Goal: Book appointment/travel/reservation

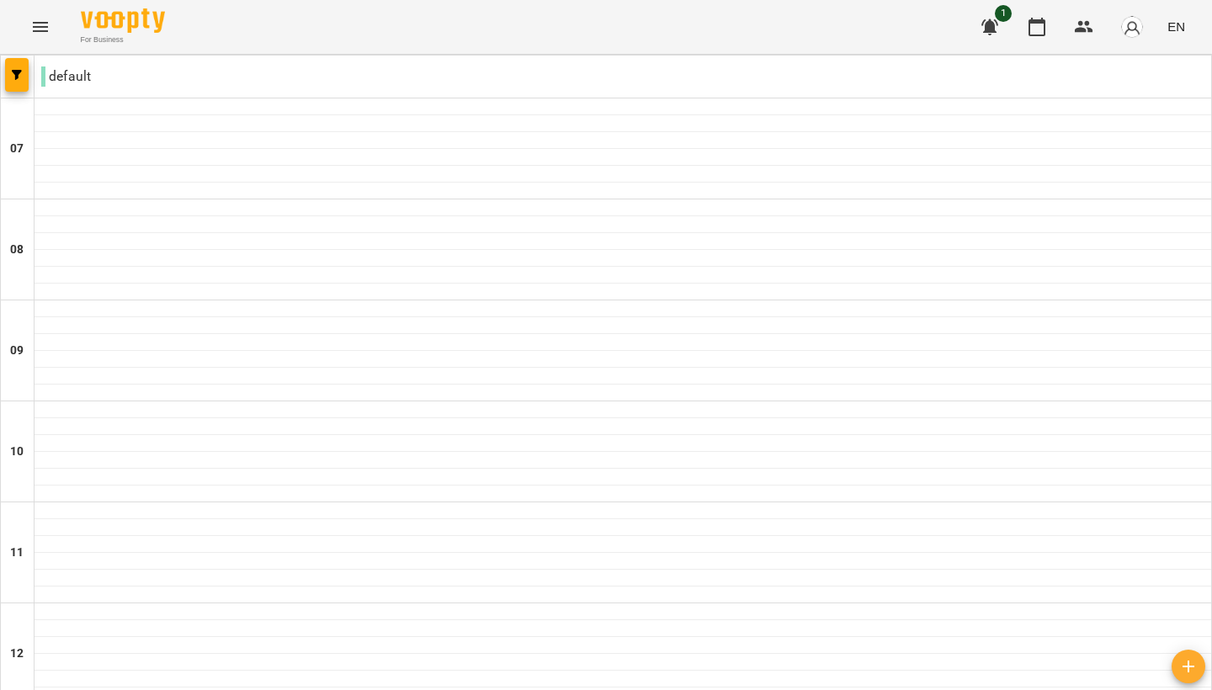
type input "**********"
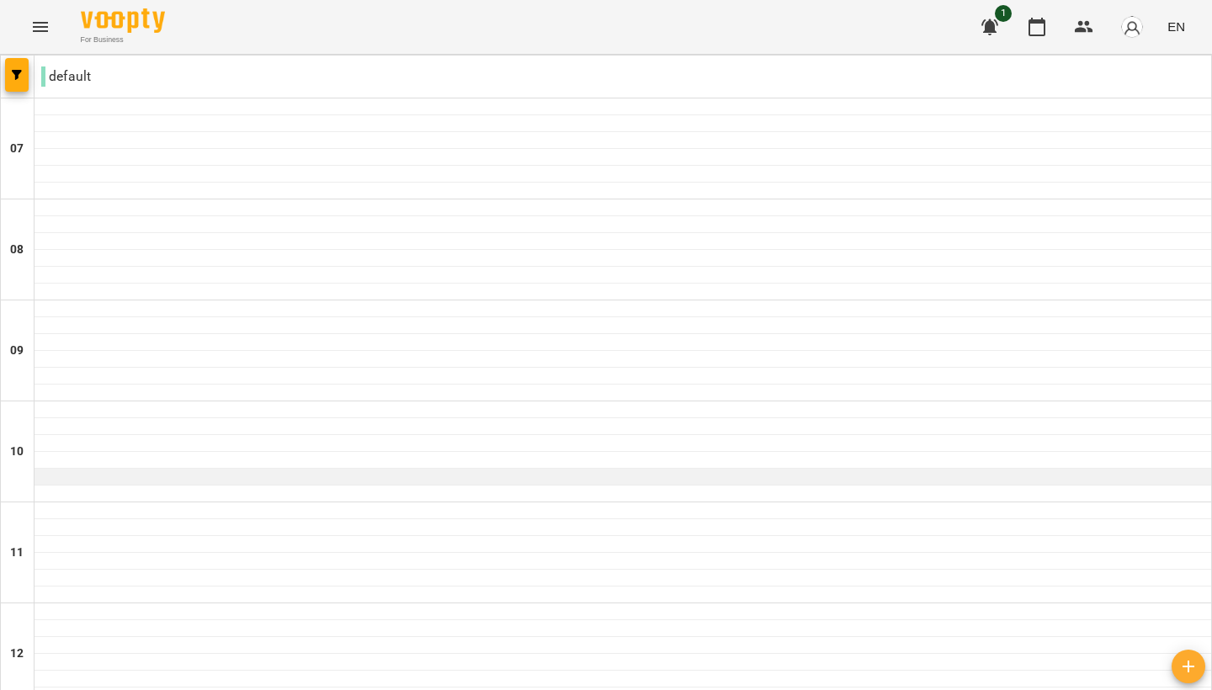
scroll to position [1136, 0]
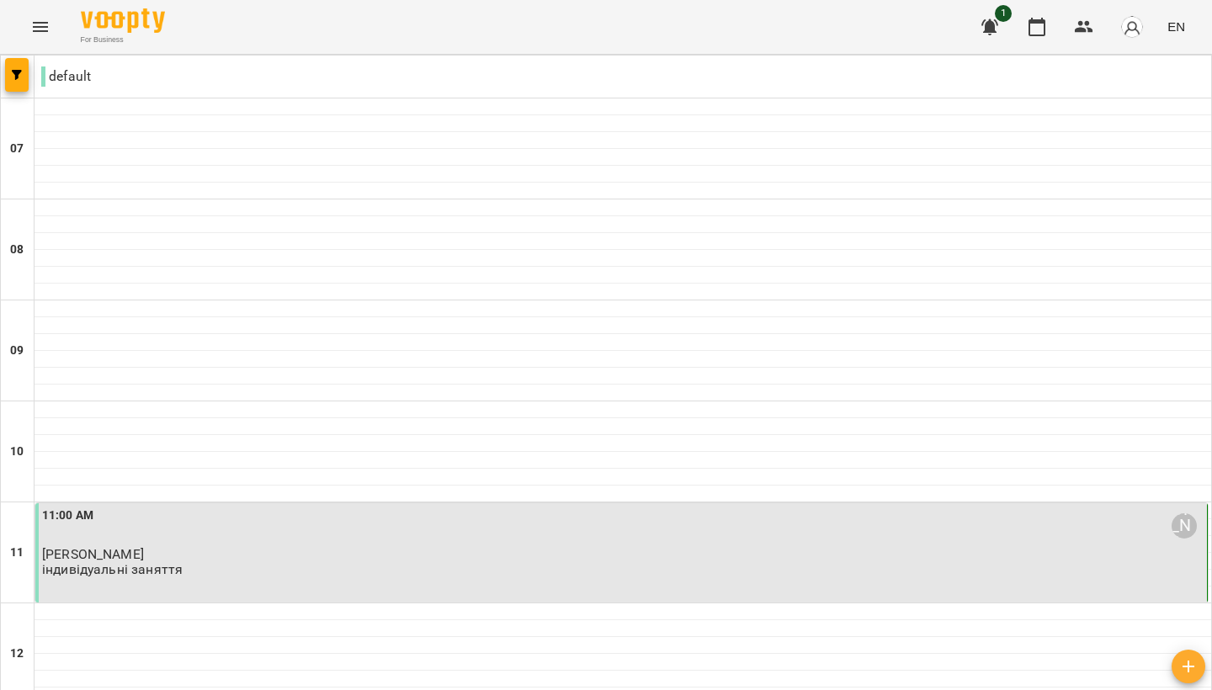
type input "**********"
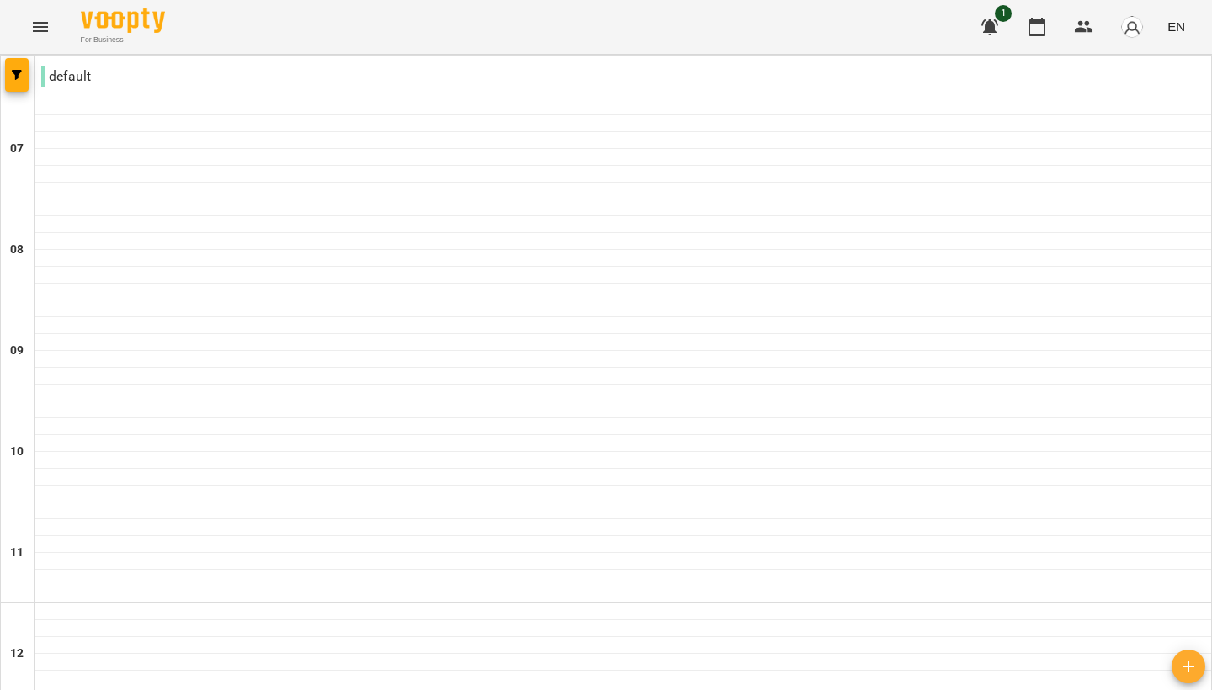
type input "**********"
